Goal: Find specific page/section: Find specific page/section

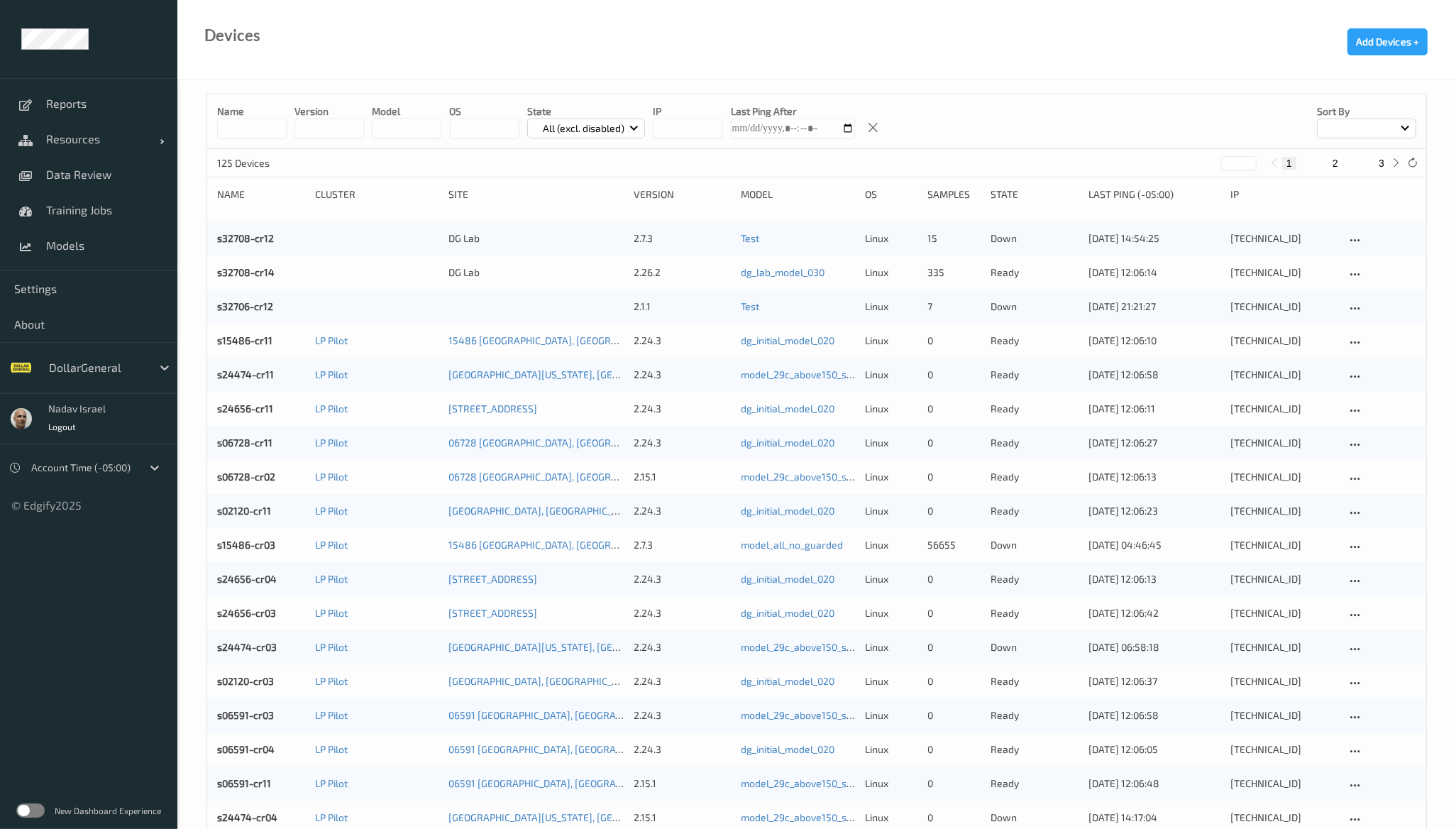
click at [36, 813] on label at bounding box center [30, 810] width 28 height 14
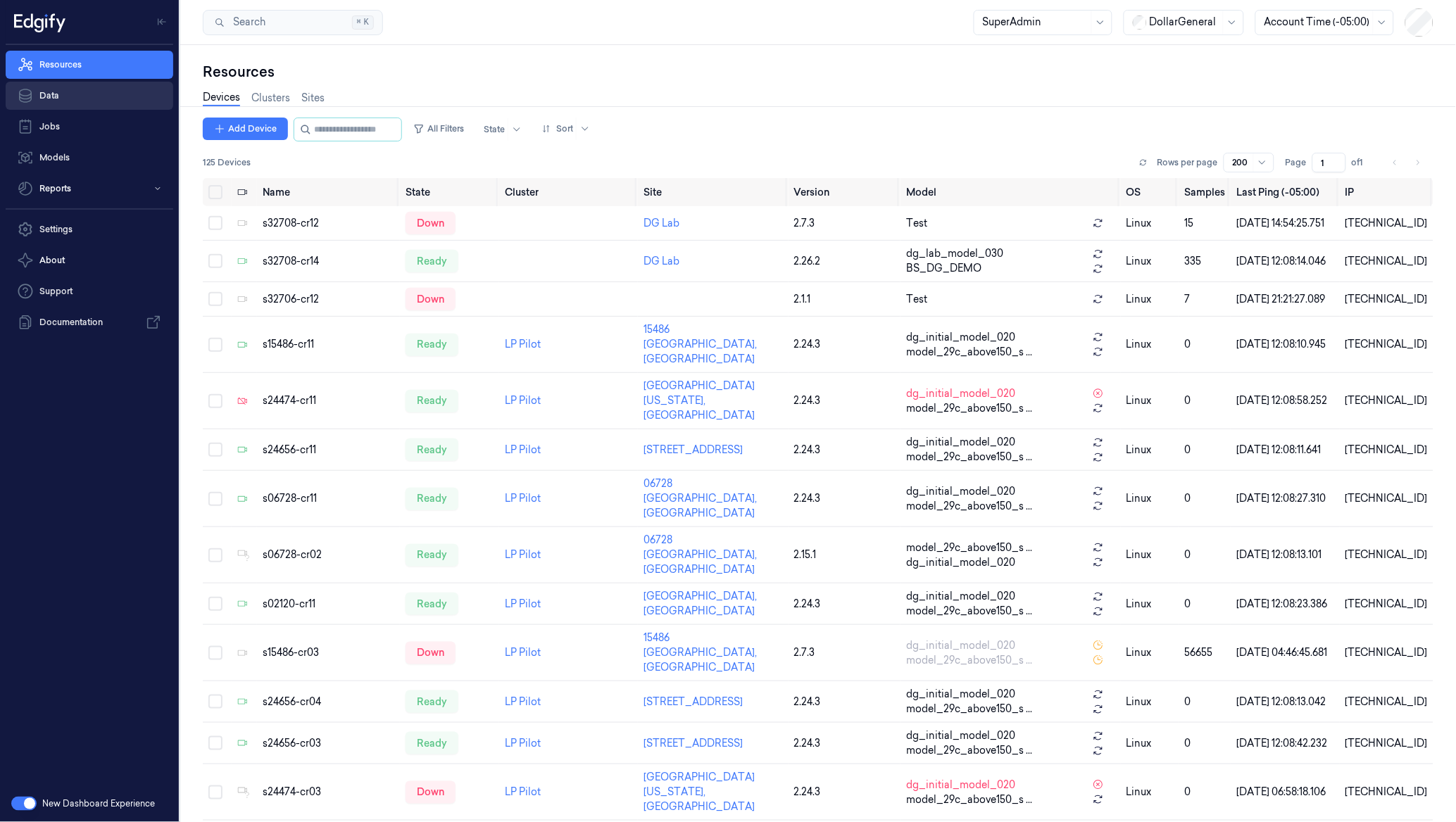
click at [76, 95] on link "Data" at bounding box center [89, 95] width 167 height 28
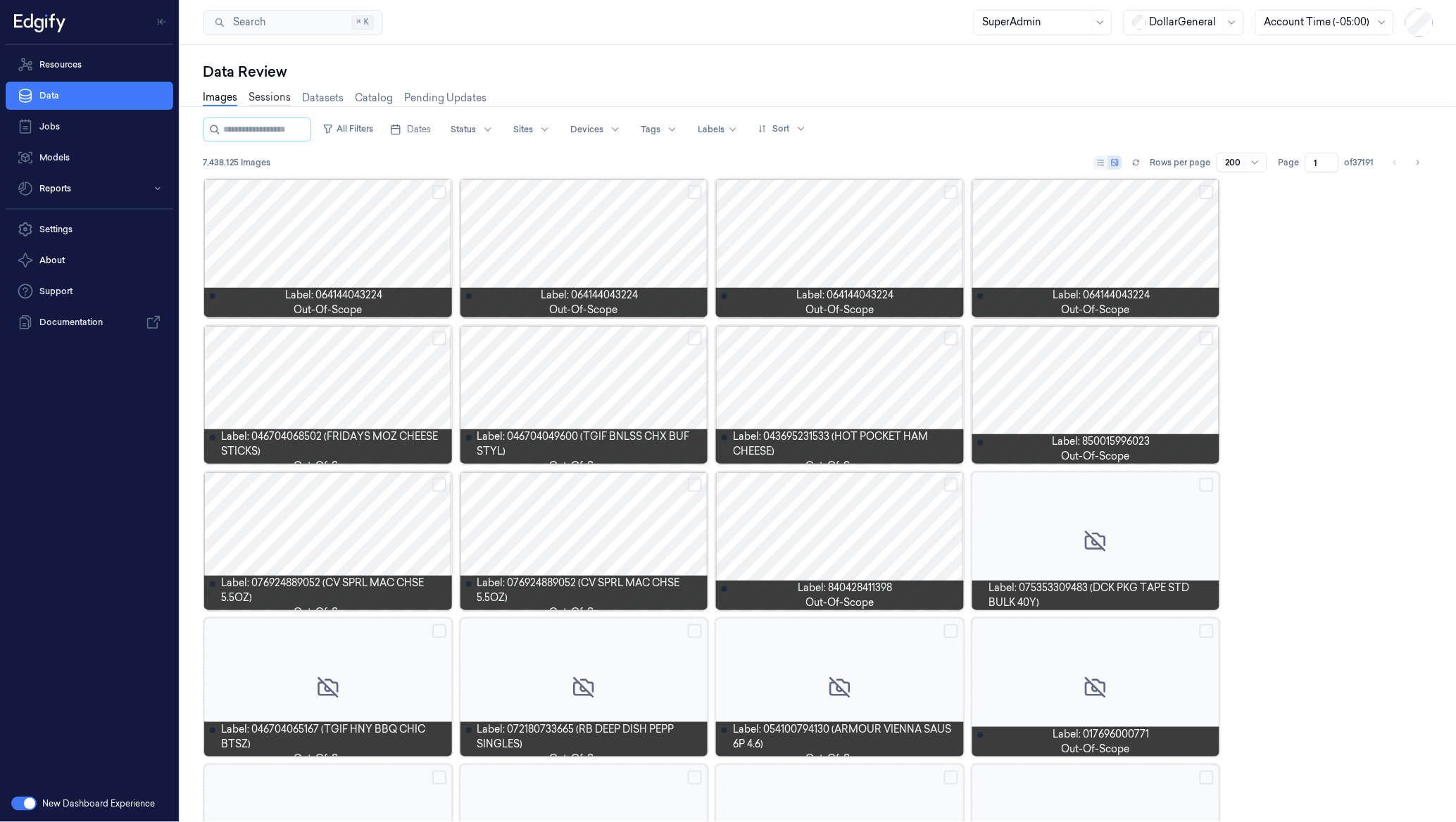
click at [260, 96] on link "Sessions" at bounding box center [270, 98] width 43 height 16
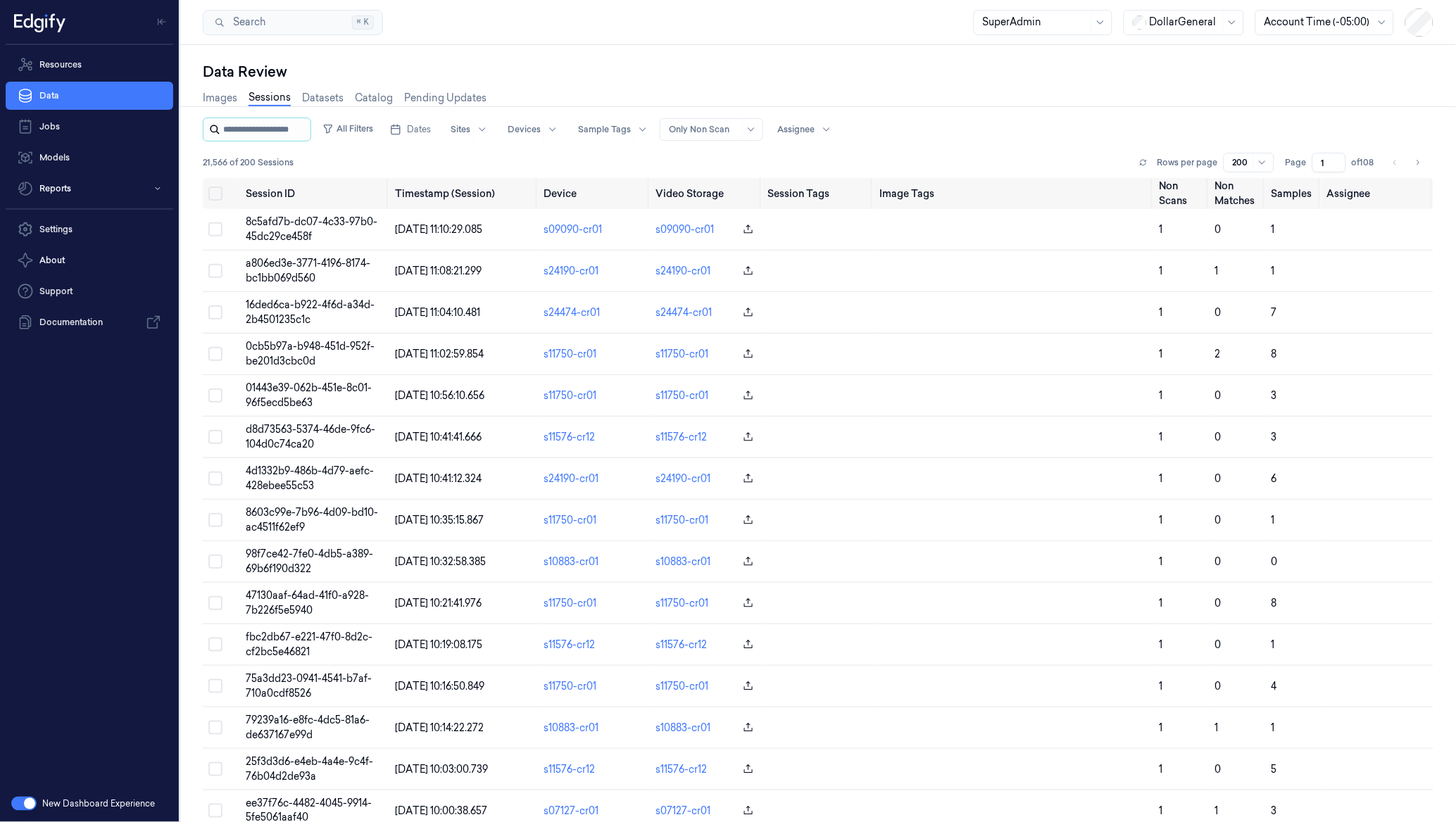
click at [292, 131] on input "string" at bounding box center [265, 129] width 84 height 23
type input "**********"
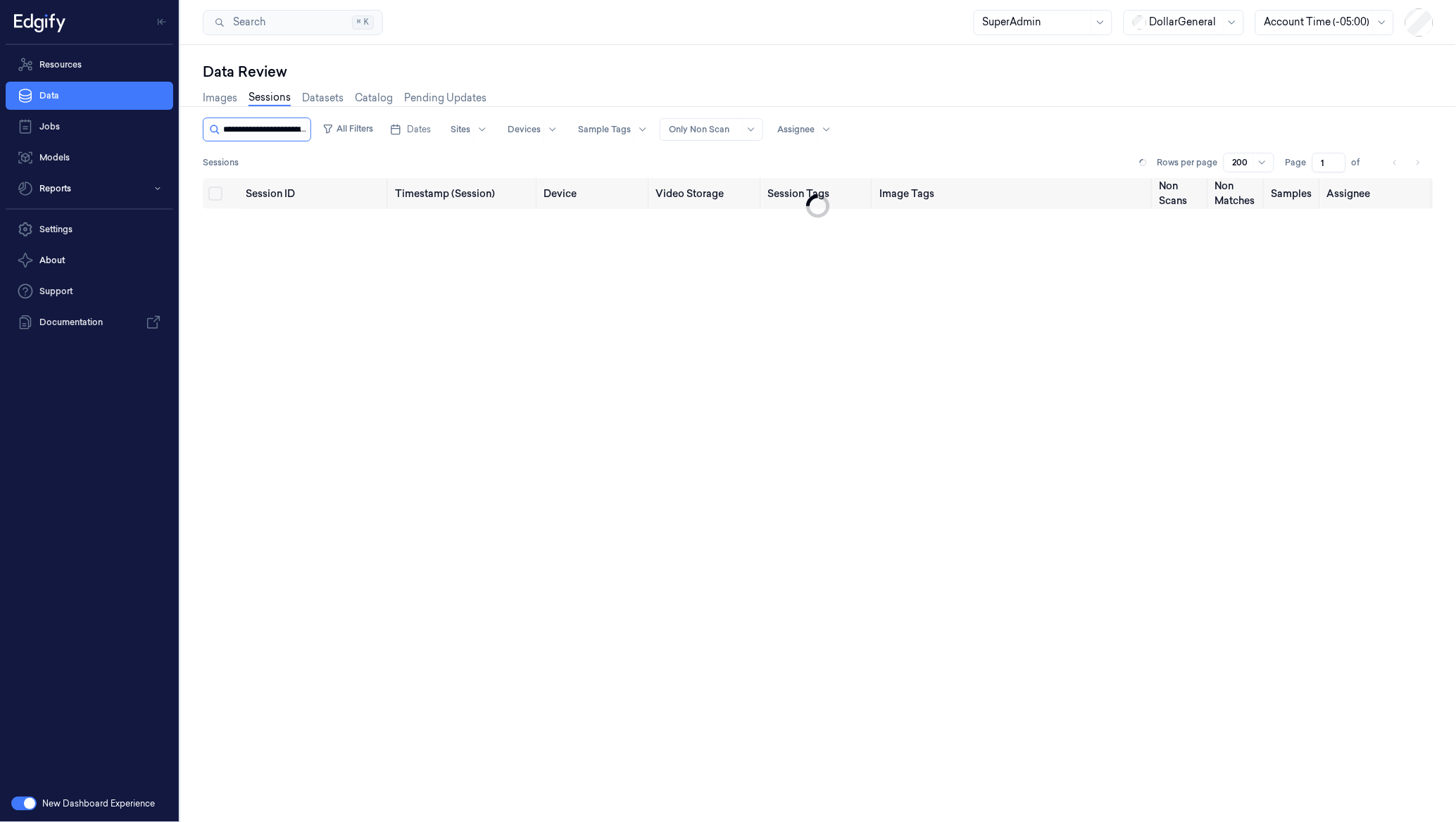
scroll to position [0, 58]
click at [292, 131] on input "string" at bounding box center [277, 129] width 107 height 23
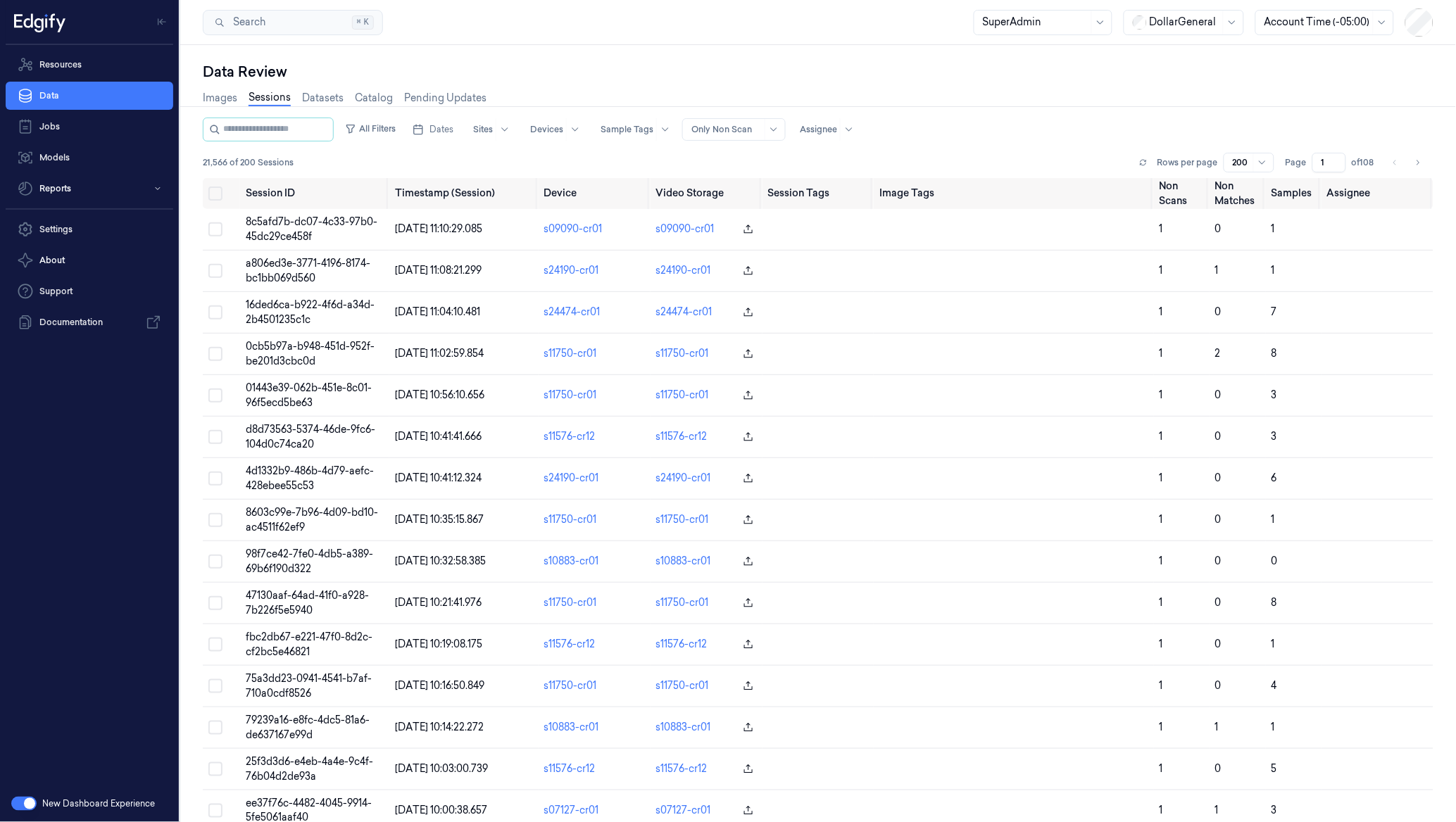
click at [219, 87] on div "Images Sessions Datasets Catalog Pending Updates" at bounding box center [344, 99] width 284 height 36
click at [215, 96] on link "Images" at bounding box center [219, 98] width 34 height 16
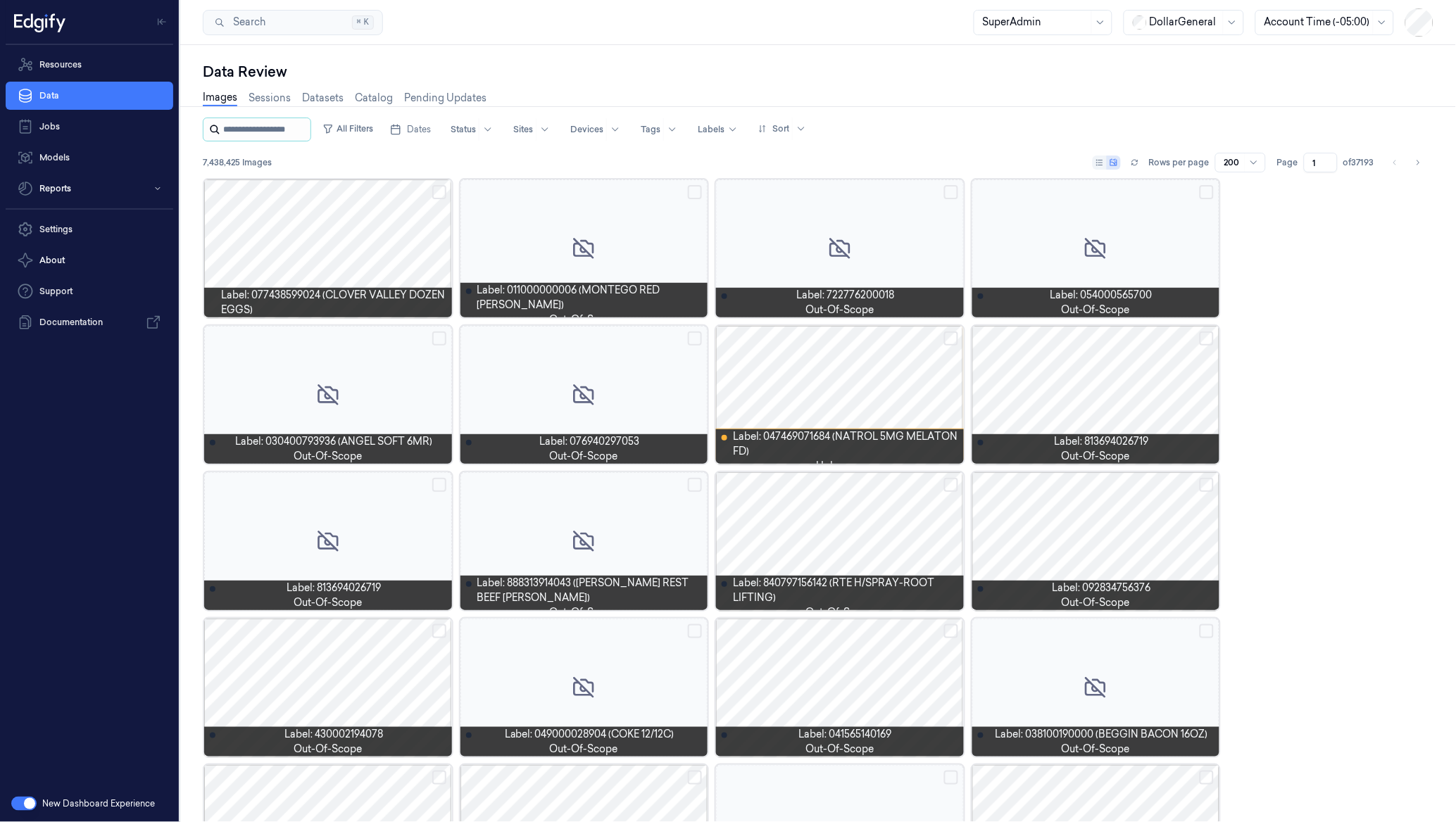
click at [261, 136] on input "string" at bounding box center [265, 129] width 84 height 23
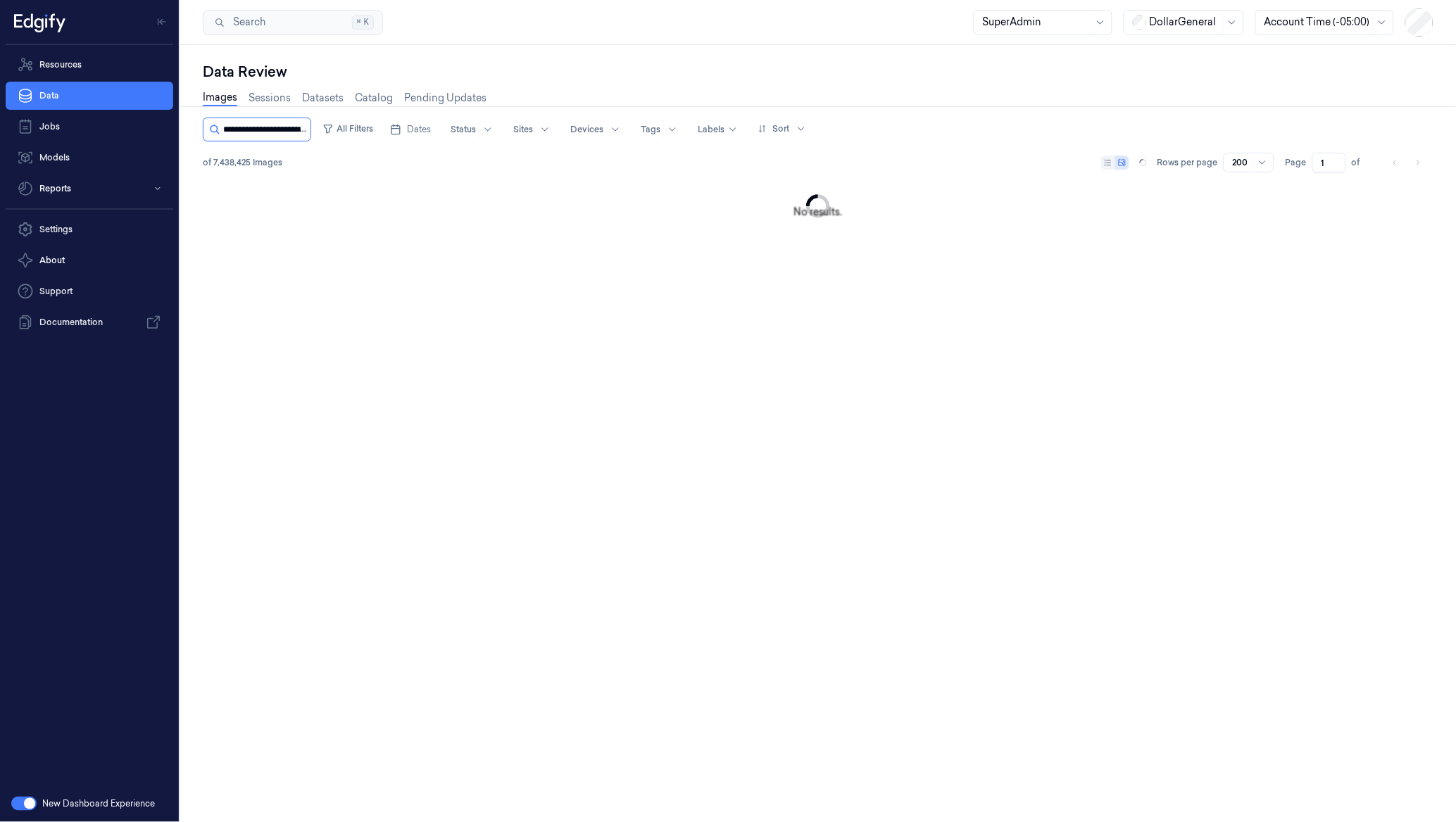
scroll to position [0, 58]
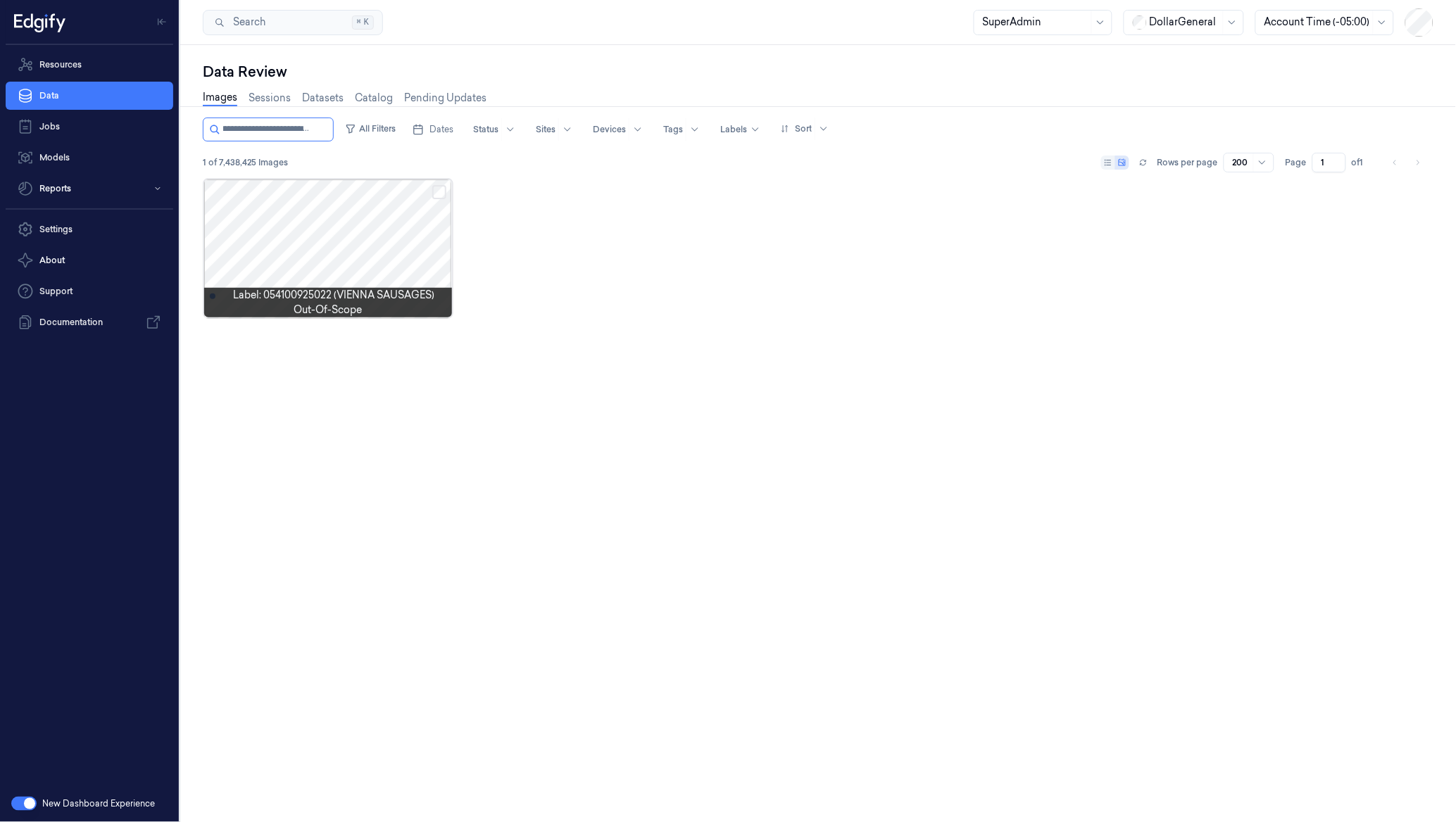
type input "**********"
click at [325, 232] on div at bounding box center [328, 249] width 248 height 138
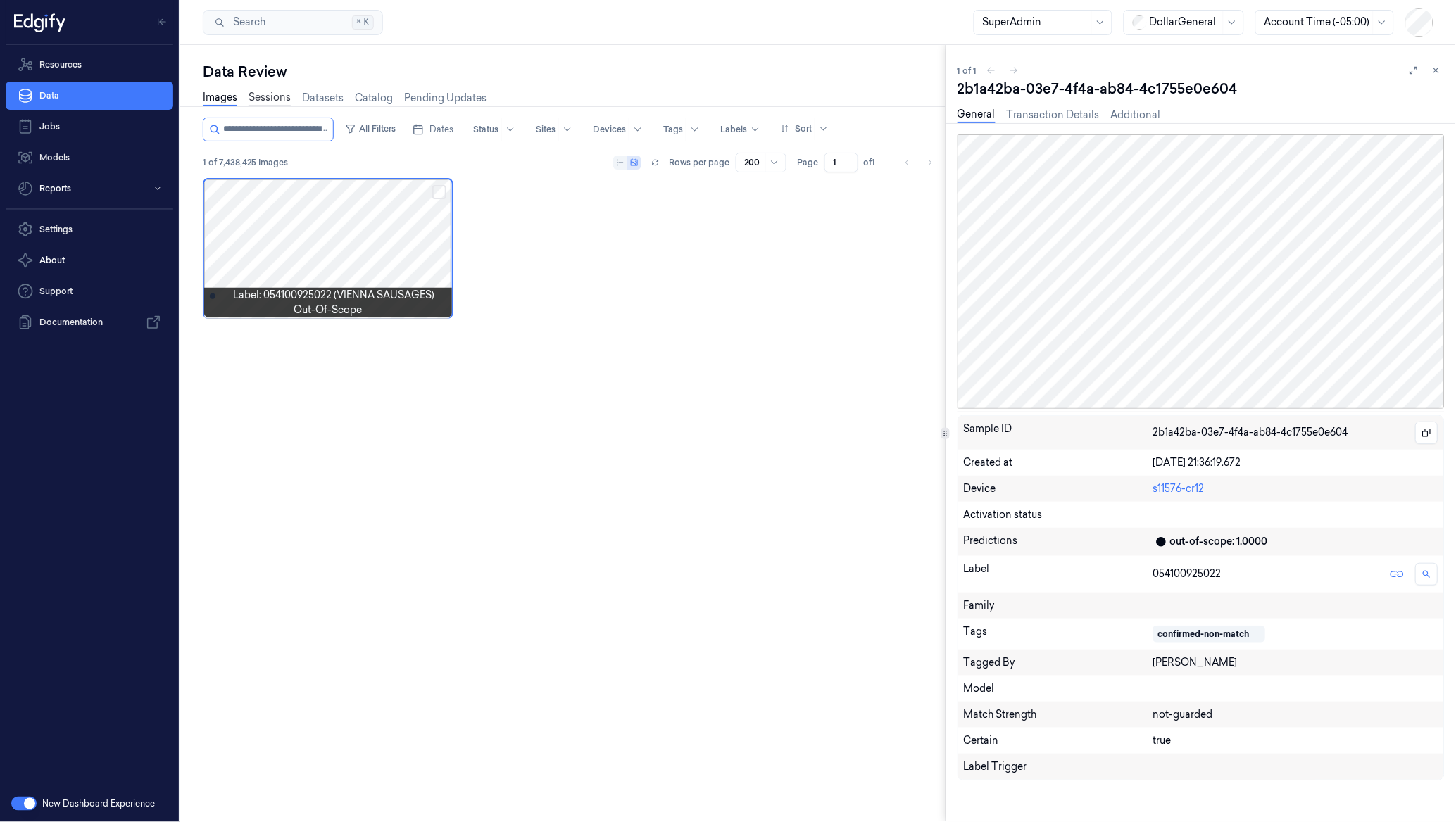
click at [264, 100] on link "Sessions" at bounding box center [270, 98] width 43 height 16
